Goal: Task Accomplishment & Management: Manage account settings

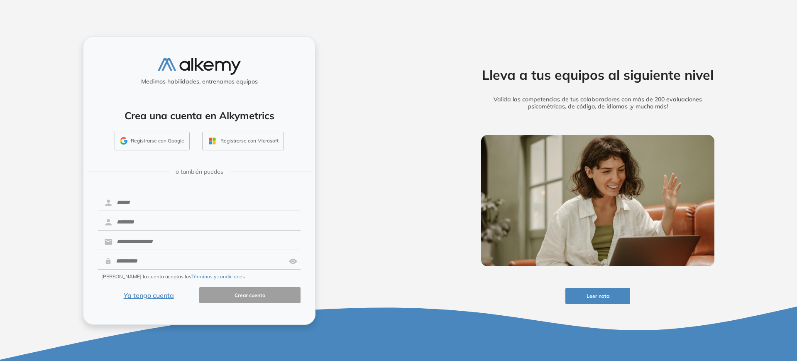
click at [154, 300] on button "Ya tengo cuenta" at bounding box center [148, 295] width 101 height 16
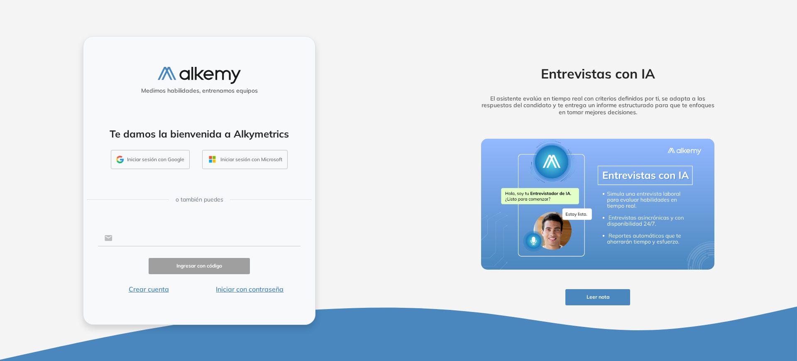
click at [139, 240] on input "text" at bounding box center [207, 238] width 188 height 16
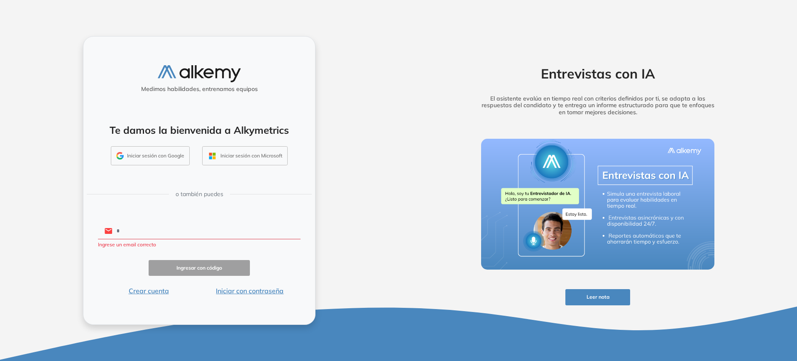
type input "**********"
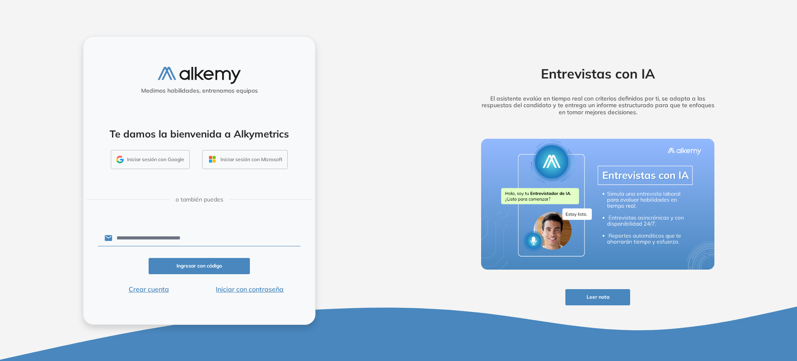
click at [195, 263] on button "Ingresar con código" at bounding box center [199, 266] width 101 height 16
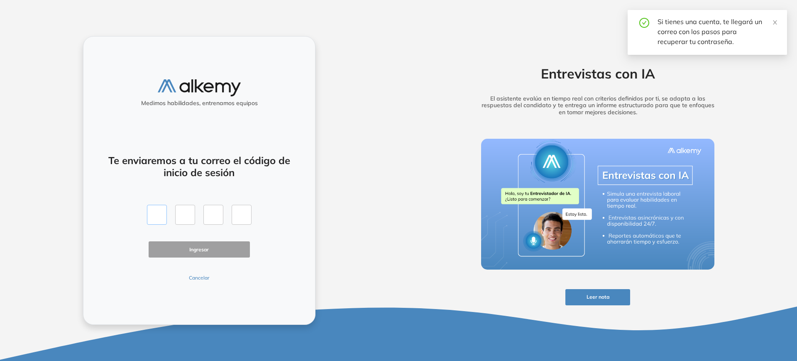
click at [160, 213] on input "text" at bounding box center [157, 215] width 20 height 20
type input "*"
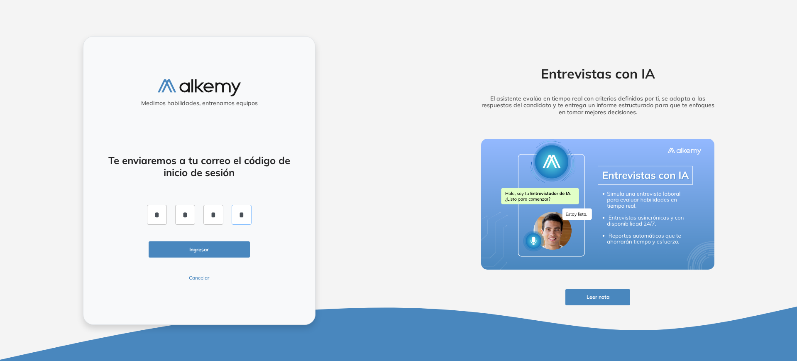
type input "*"
click at [161, 255] on button "Ingresar" at bounding box center [199, 249] width 101 height 16
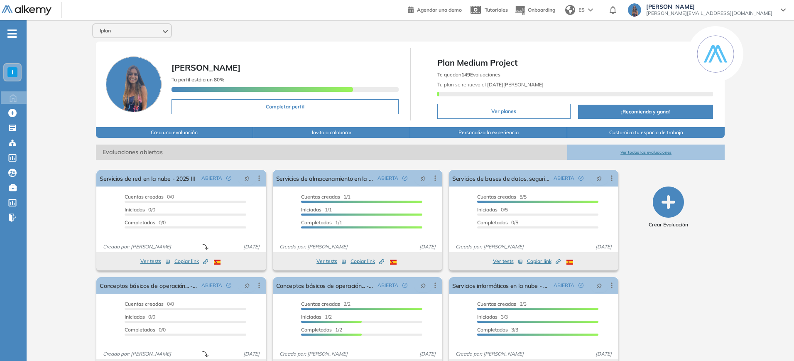
click at [15, 73] on div "I" at bounding box center [12, 72] width 10 height 10
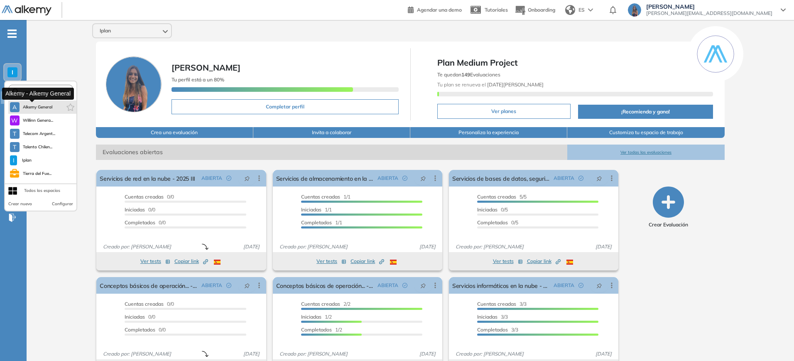
click at [30, 110] on button "A Alkemy General" at bounding box center [31, 107] width 43 height 10
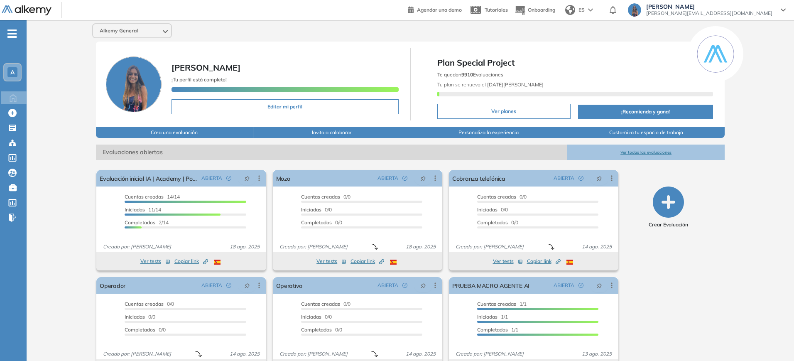
click at [631, 152] on button "Ver todas las evaluaciones" at bounding box center [645, 152] width 157 height 15
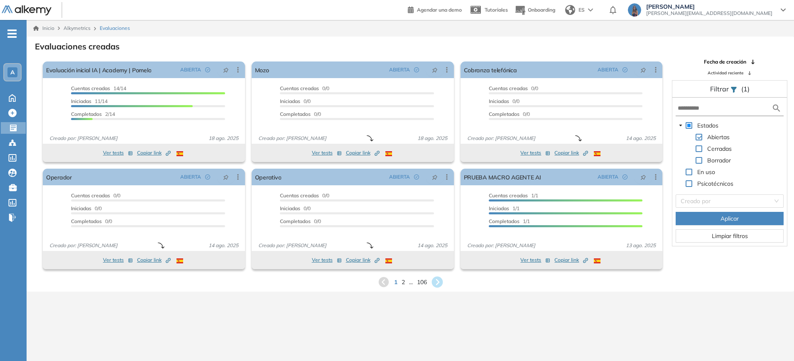
click at [437, 284] on icon at bounding box center [437, 282] width 14 height 14
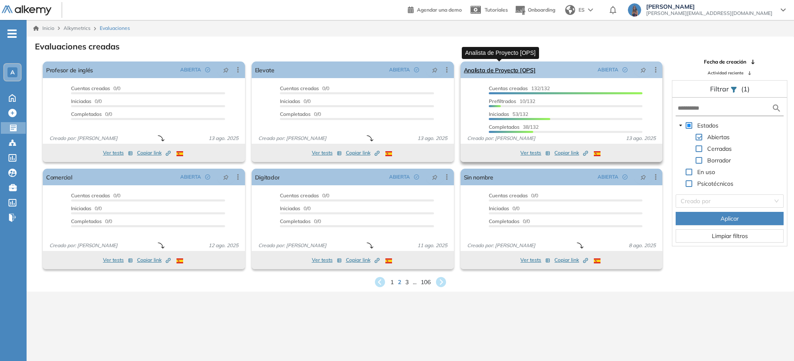
click at [491, 65] on link "Analista de Proyecto [OPS]" at bounding box center [500, 69] width 72 height 17
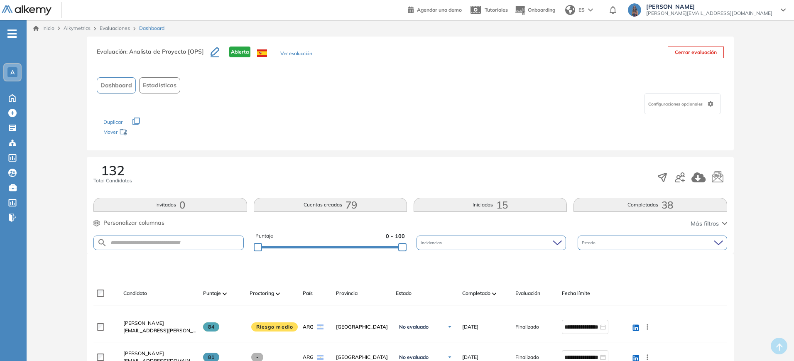
click at [613, 206] on button "Completadas 38" at bounding box center [649, 205] width 153 height 14
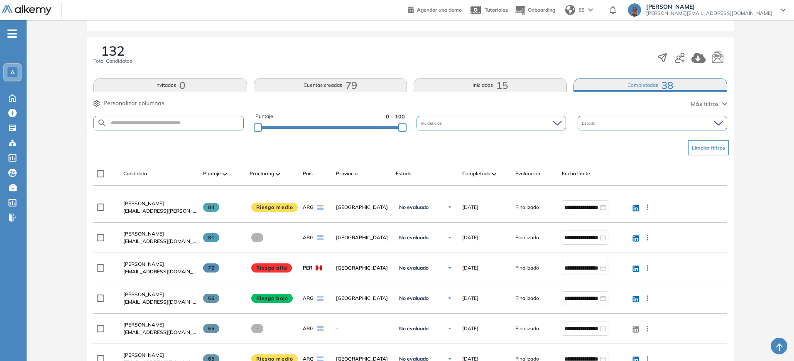
scroll to position [158, 0]
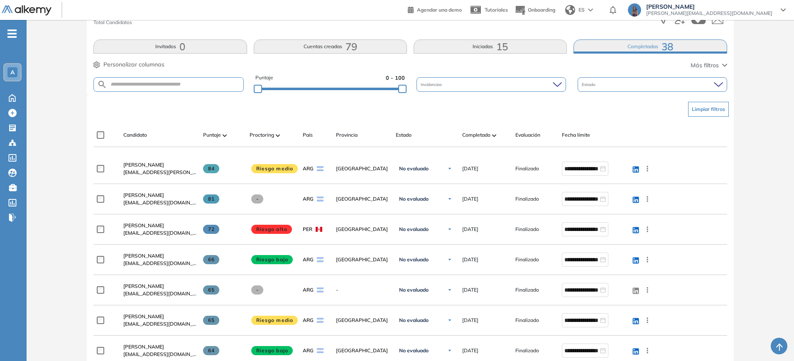
click at [494, 137] on img at bounding box center [494, 135] width 4 height 2
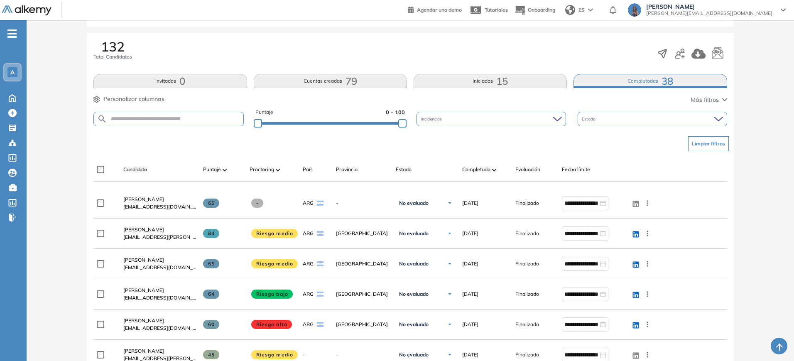
scroll to position [67, 0]
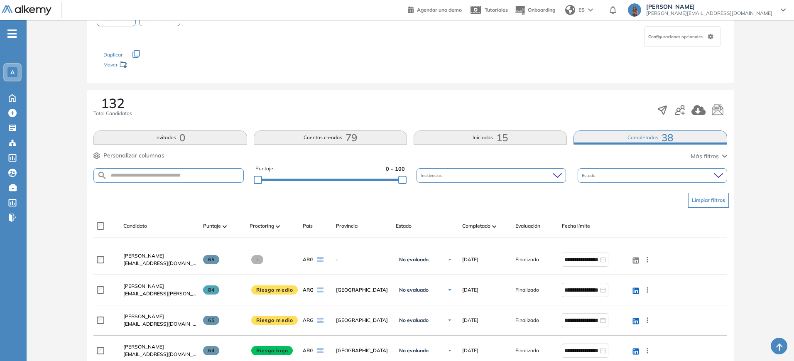
click at [8, 65] on div "A" at bounding box center [12, 72] width 17 height 17
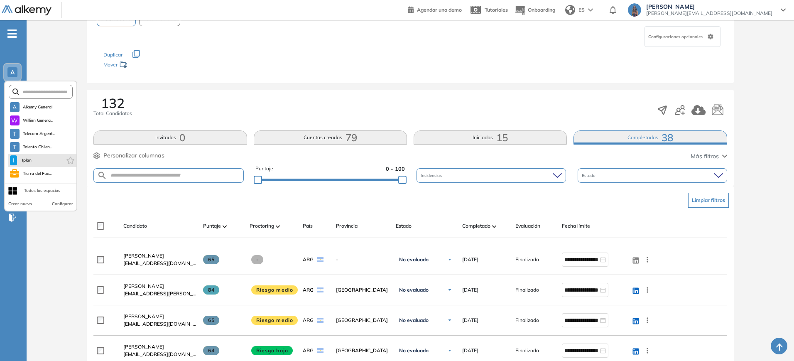
click at [38, 164] on li "I Iplan" at bounding box center [42, 160] width 68 height 13
click at [38, 163] on li "I Iplan" at bounding box center [42, 160] width 68 height 13
click at [25, 157] on span "Iplan" at bounding box center [26, 160] width 12 height 7
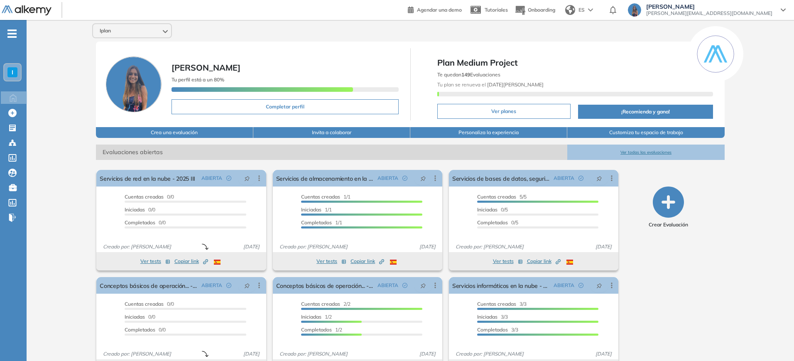
scroll to position [27, 0]
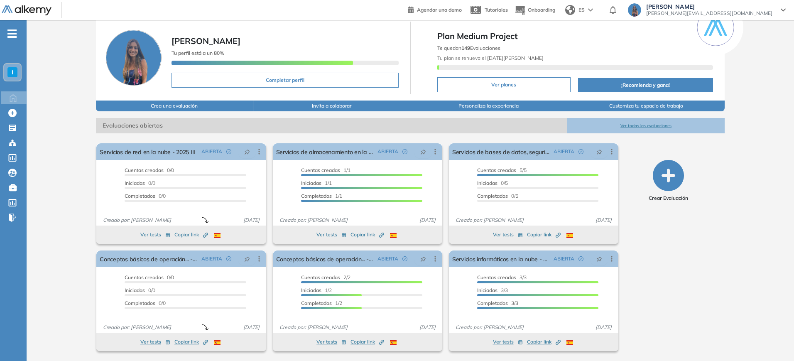
click at [649, 125] on button "Ver todas las evaluaciones" at bounding box center [645, 125] width 157 height 15
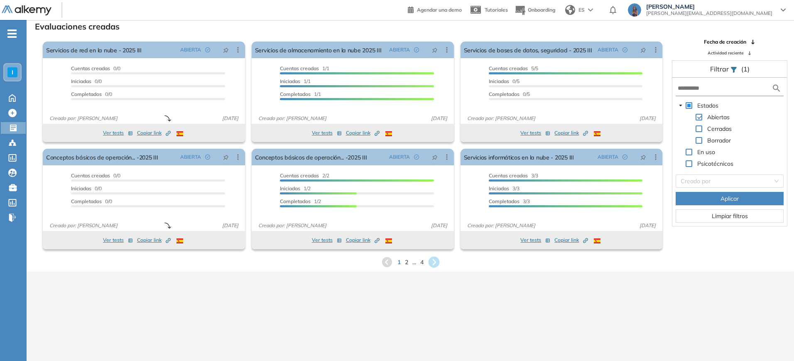
click at [436, 260] on icon at bounding box center [433, 262] width 11 height 11
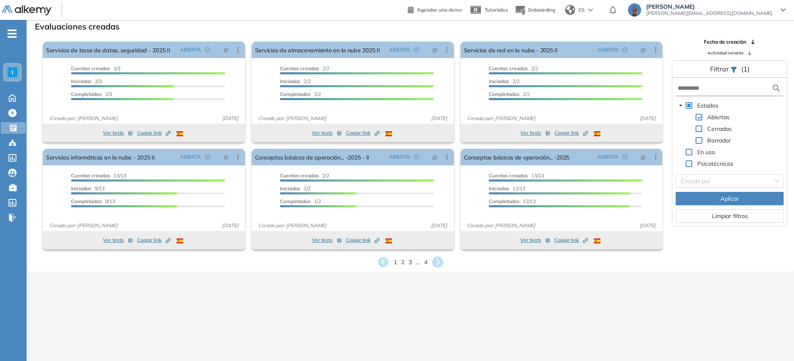
click at [437, 255] on icon at bounding box center [438, 262] width 14 height 14
click at [437, 255] on div "Evaluaciones creadas El proctoring será activado ¡Importante!: Los usuarios que…" at bounding box center [410, 144] width 754 height 248
click at [437, 259] on icon at bounding box center [435, 262] width 11 height 11
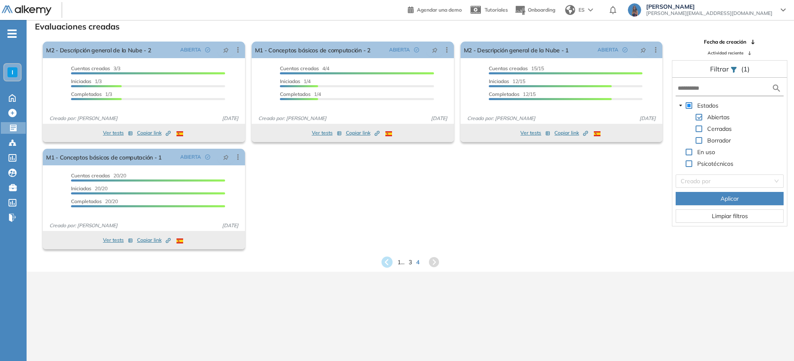
click at [385, 258] on icon at bounding box center [386, 262] width 11 height 11
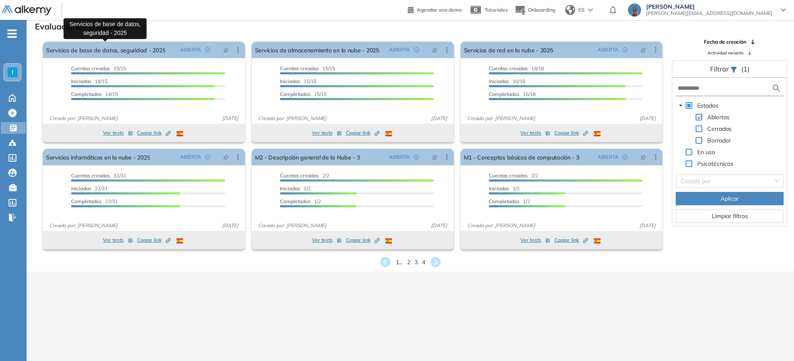
click at [386, 262] on icon at bounding box center [385, 262] width 10 height 10
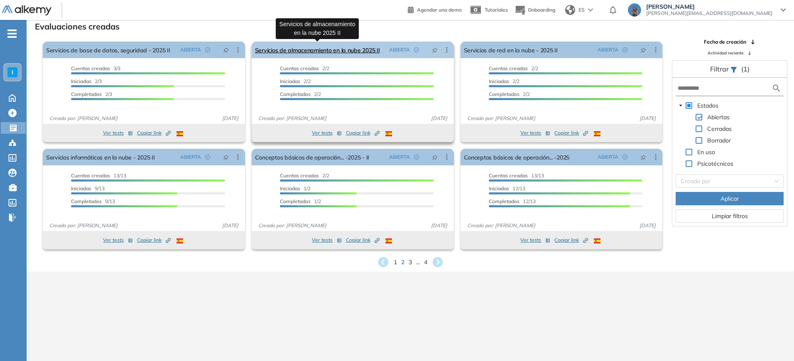
drag, startPoint x: 343, startPoint y: 51, endPoint x: 364, endPoint y: 57, distance: 21.5
click at [364, 57] on link "Servicios de almacenamiento en la nube 2025 II" at bounding box center [317, 50] width 125 height 17
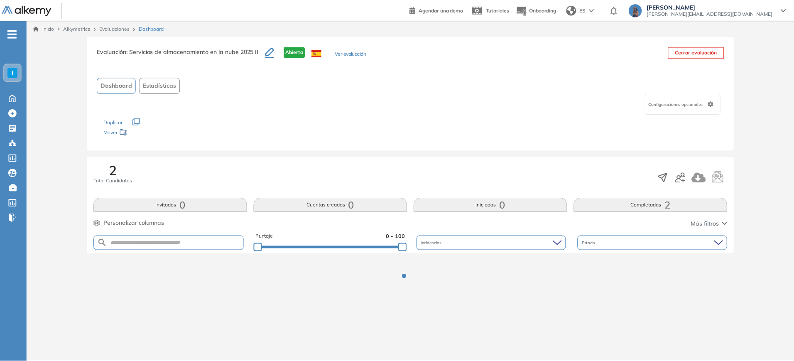
scroll to position [20, 0]
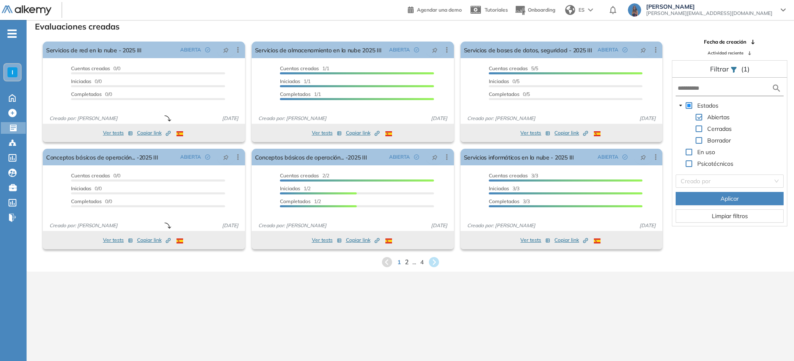
click at [405, 250] on div "El proctoring será activado ¡Importante!: Los usuarios que ya realizaron la eva…" at bounding box center [352, 198] width 209 height 107
click at [407, 259] on span "2" at bounding box center [406, 262] width 4 height 10
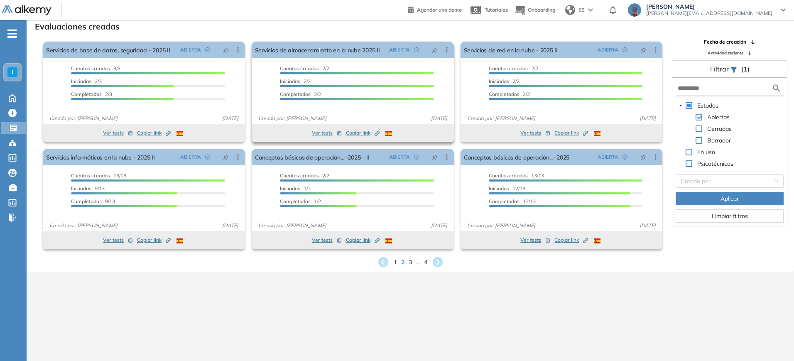
drag, startPoint x: 301, startPoint y: 53, endPoint x: 319, endPoint y: 59, distance: 19.3
click at [319, 59] on div "Servicios de almacenamiento en la nube 2025 II ABIERTA Editar Los siguientes te…" at bounding box center [353, 83] width 202 height 82
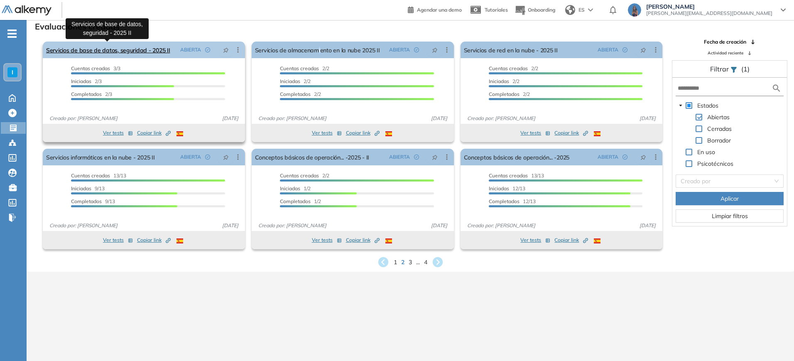
drag, startPoint x: 113, startPoint y: 49, endPoint x: 122, endPoint y: 52, distance: 9.9
click at [122, 52] on link "Servicios de base de datos, seguridad - 2025 II" at bounding box center [108, 50] width 124 height 17
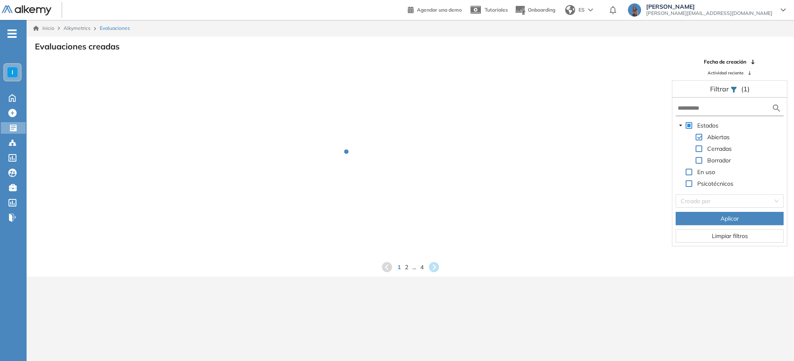
scroll to position [20, 0]
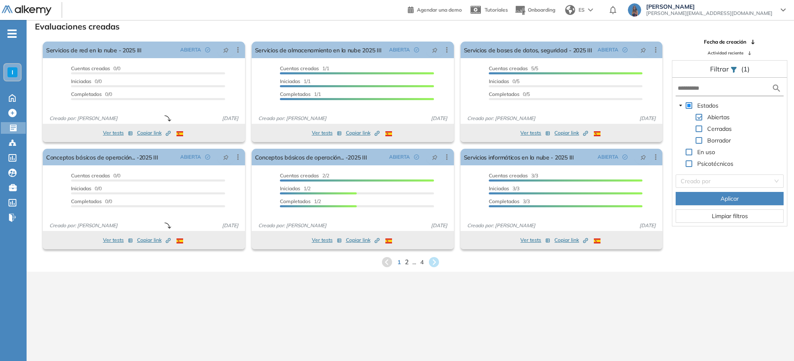
click at [404, 262] on span "2" at bounding box center [406, 262] width 4 height 10
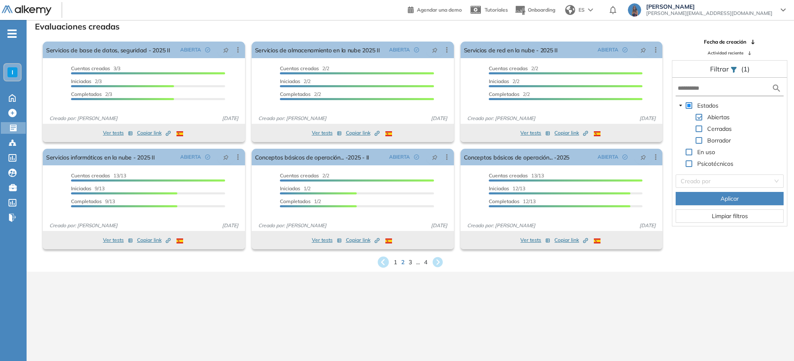
click at [383, 266] on icon at bounding box center [382, 262] width 11 height 11
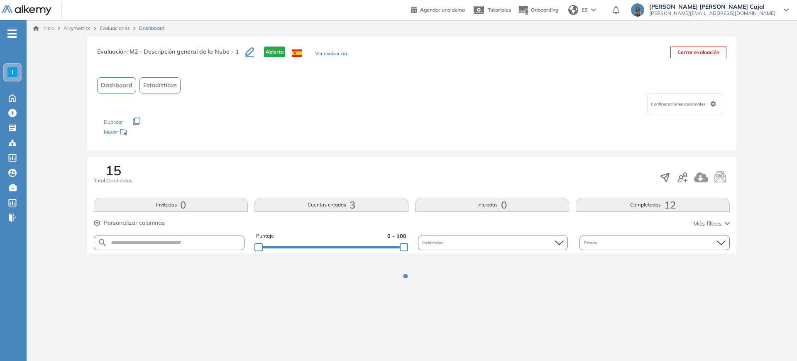
click at [637, 204] on button "Completadas 12" at bounding box center [653, 205] width 154 height 14
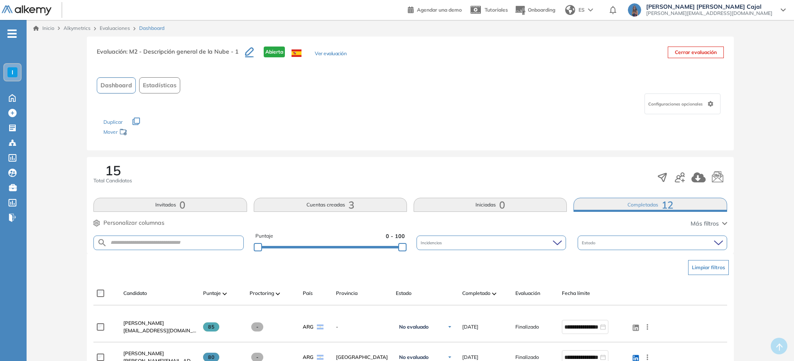
click at [498, 292] on div "Completado" at bounding box center [485, 293] width 47 height 10
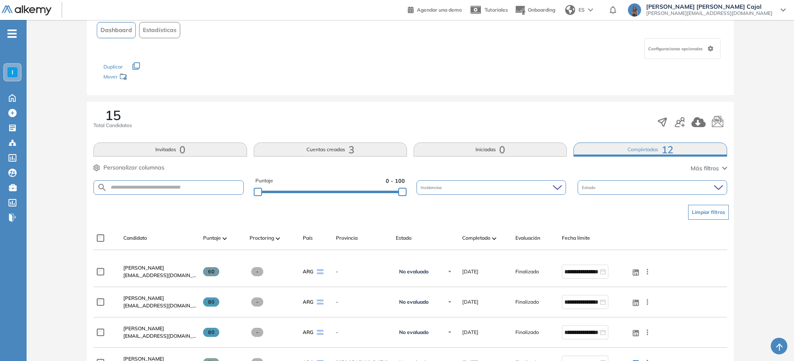
scroll to position [32, 0]
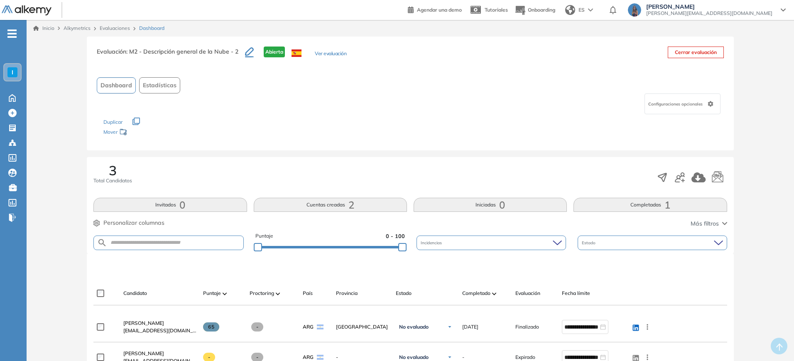
click at [637, 204] on button "Completadas 1" at bounding box center [649, 205] width 153 height 14
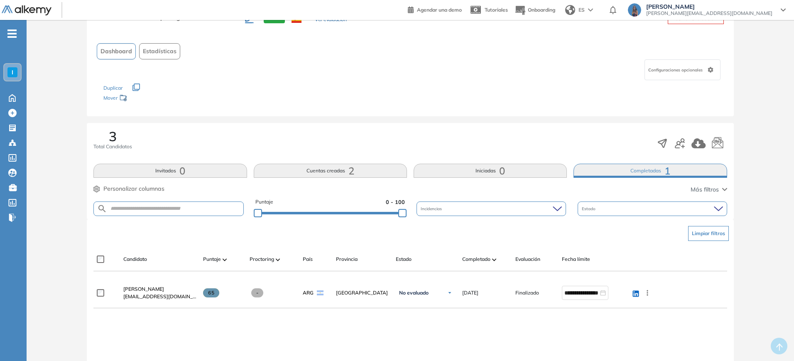
scroll to position [52, 0]
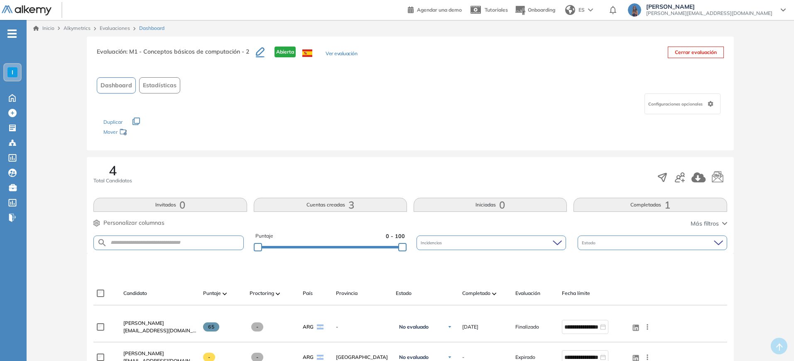
click at [637, 204] on button "Completadas 1" at bounding box center [649, 205] width 153 height 14
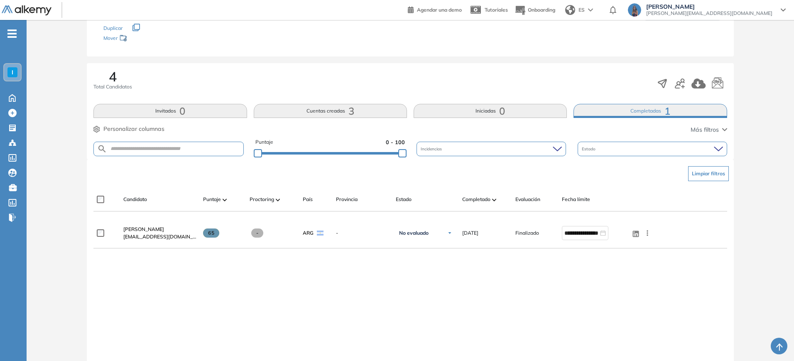
scroll to position [104, 0]
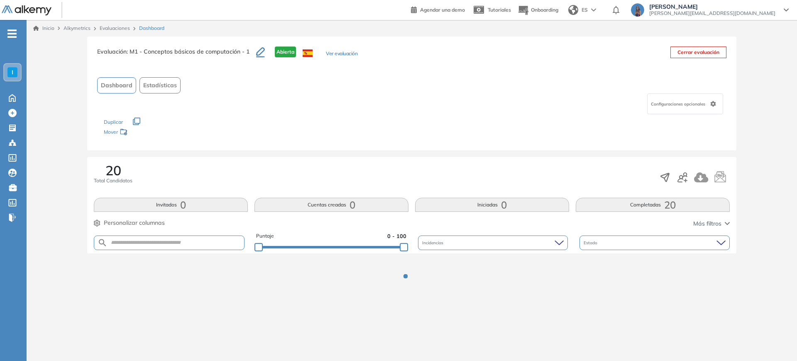
click at [637, 191] on div "20 Total Candidatos Invitados 0 Cuentas creadas 0 Iniciadas 0 Completadas 20 Pe…" at bounding box center [411, 205] width 649 height 96
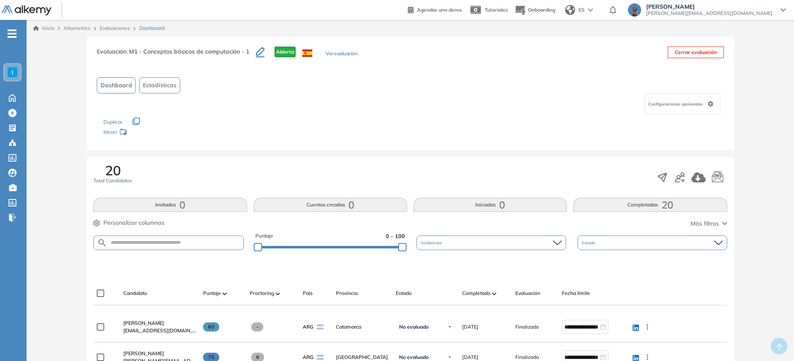
click at [637, 204] on button "Completadas 20" at bounding box center [649, 205] width 153 height 14
click at [492, 292] on div "Completado" at bounding box center [485, 293] width 47 height 10
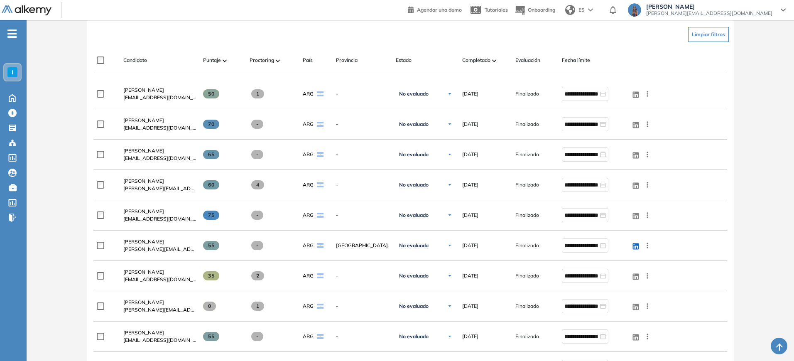
scroll to position [245, 0]
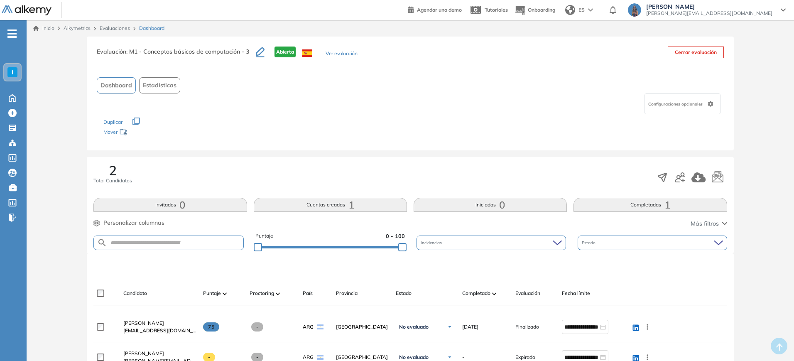
click at [659, 202] on button "Completadas 1" at bounding box center [649, 205] width 153 height 14
click at [671, 199] on button "Completadas 1" at bounding box center [649, 205] width 153 height 14
click at [654, 204] on button "Completadas 22" at bounding box center [649, 205] width 153 height 14
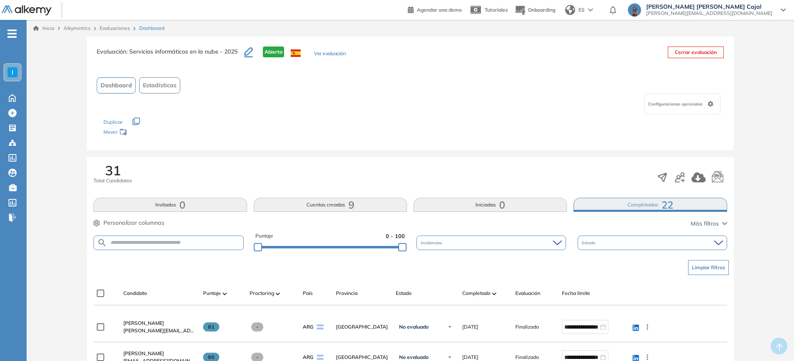
click at [497, 291] on div "Completado" at bounding box center [485, 293] width 47 height 10
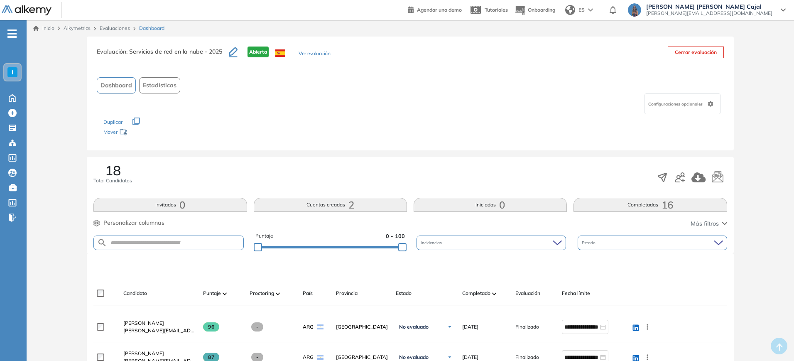
click at [618, 200] on button "Completadas 16" at bounding box center [649, 205] width 153 height 14
click at [491, 296] on div "Completado" at bounding box center [485, 293] width 47 height 10
click at [655, 203] on button "Completadas 15" at bounding box center [649, 205] width 153 height 14
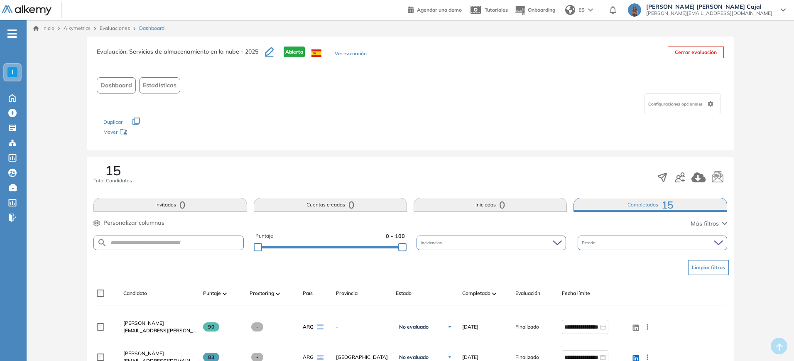
click at [493, 292] on img at bounding box center [494, 293] width 4 height 2
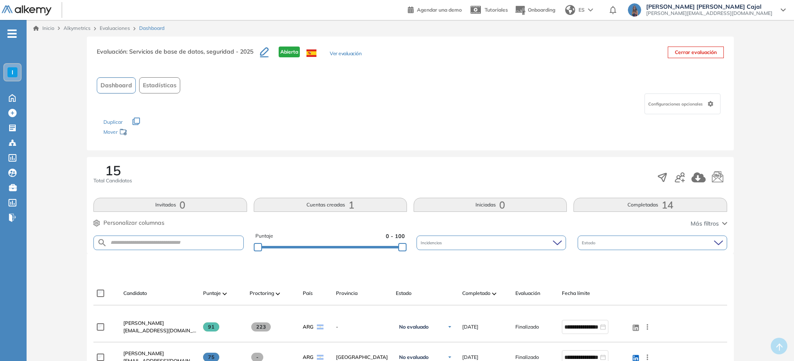
click at [627, 205] on button "Completadas 14" at bounding box center [649, 205] width 153 height 14
click at [490, 287] on div "Candidato Puntaje Proctoring País Provincia Estado Completado Evaluación Fecha …" at bounding box center [409, 294] width 633 height 24
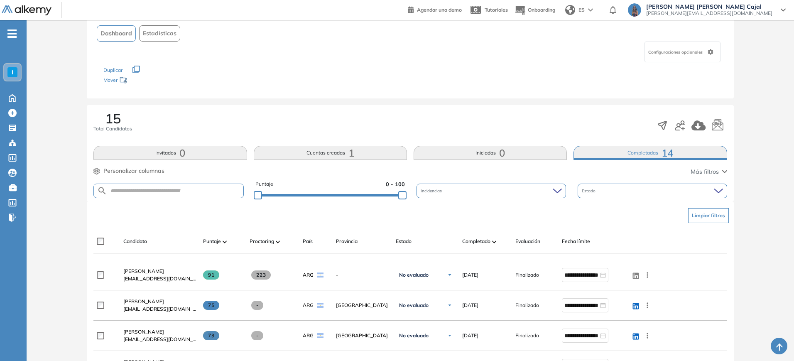
click at [494, 244] on span at bounding box center [494, 241] width 4 height 8
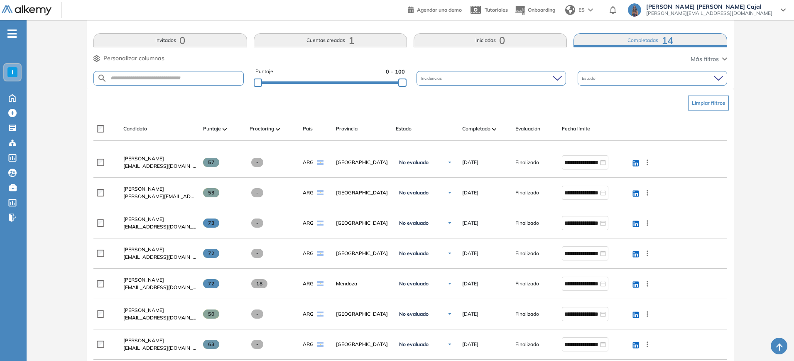
scroll to position [177, 0]
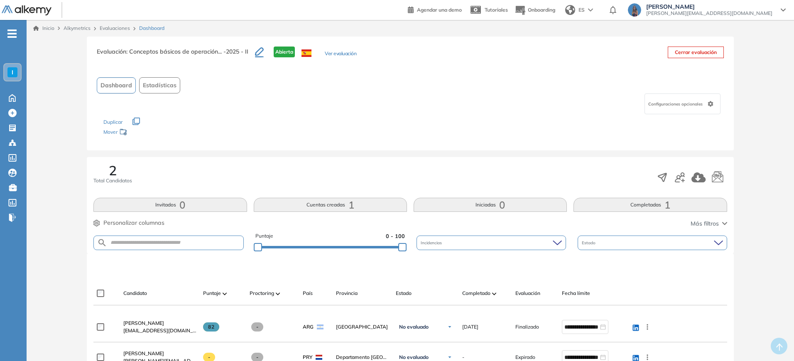
click at [613, 201] on button "Completadas 1" at bounding box center [649, 205] width 153 height 14
click at [636, 205] on button "Completadas 12" at bounding box center [649, 205] width 153 height 14
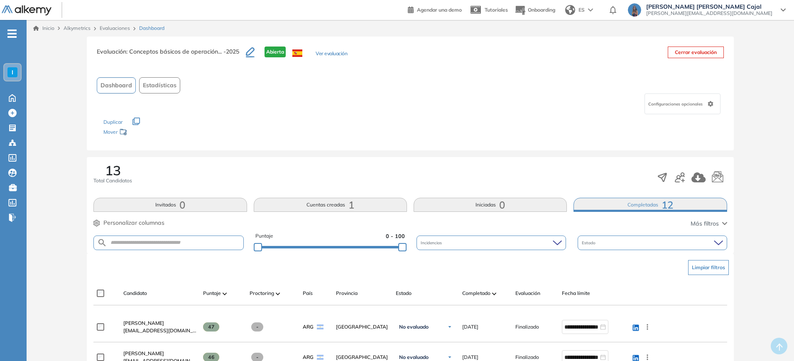
click at [497, 293] on div "Completado" at bounding box center [485, 293] width 47 height 10
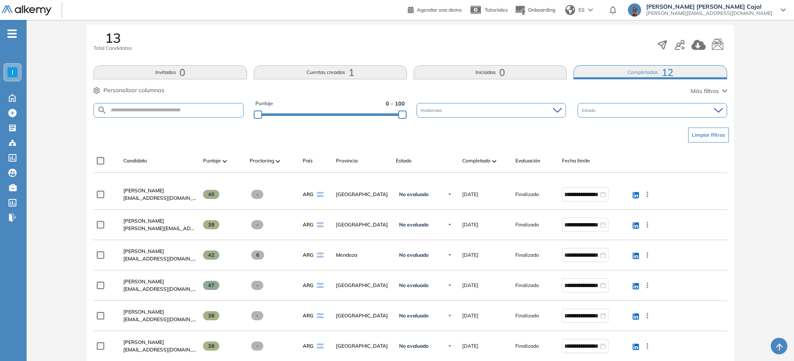
scroll to position [145, 0]
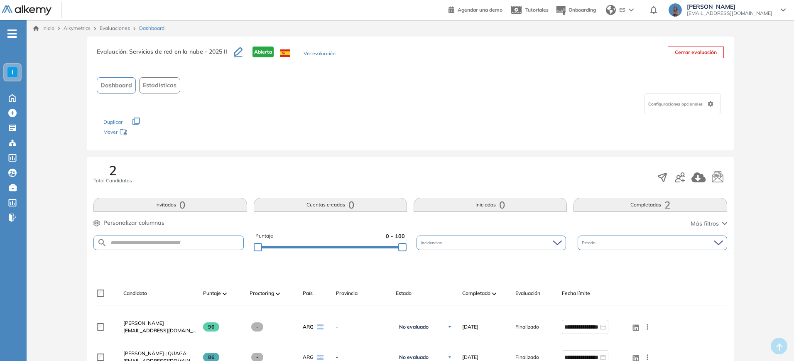
click at [494, 295] on img at bounding box center [494, 293] width 4 height 2
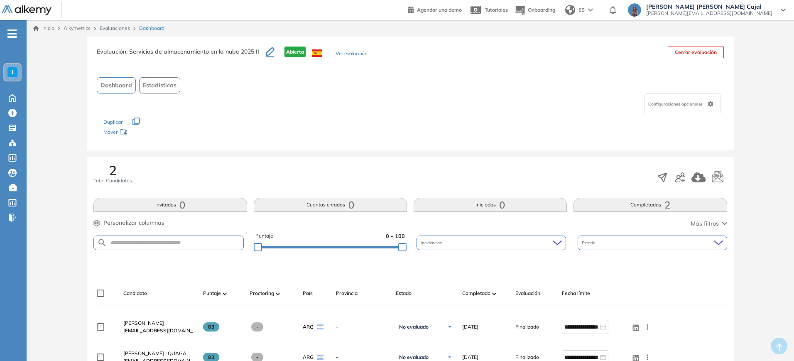
click at [494, 295] on img at bounding box center [494, 293] width 4 height 2
click at [494, 290] on span at bounding box center [494, 293] width 4 height 8
click at [494, 291] on span at bounding box center [494, 293] width 4 height 8
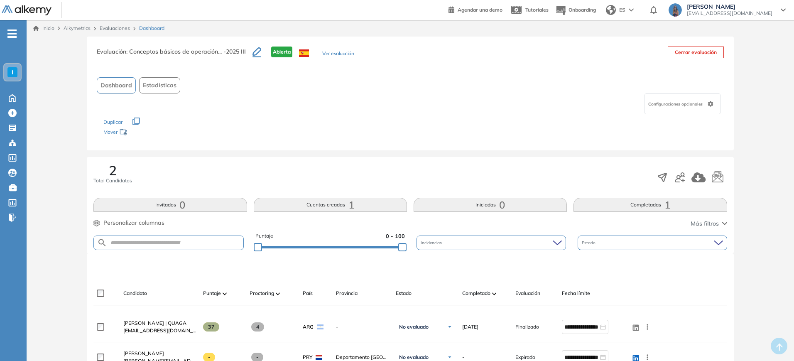
click at [493, 295] on img at bounding box center [494, 293] width 4 height 2
